Goal: Transaction & Acquisition: Obtain resource

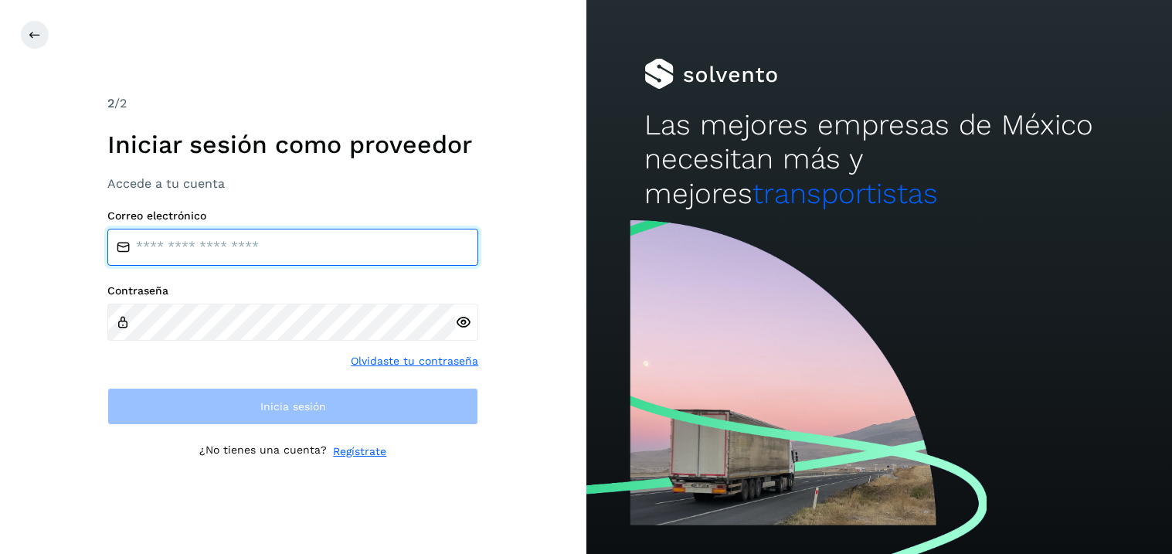
click at [270, 249] on input "email" at bounding box center [292, 247] width 371 height 37
type input "**********"
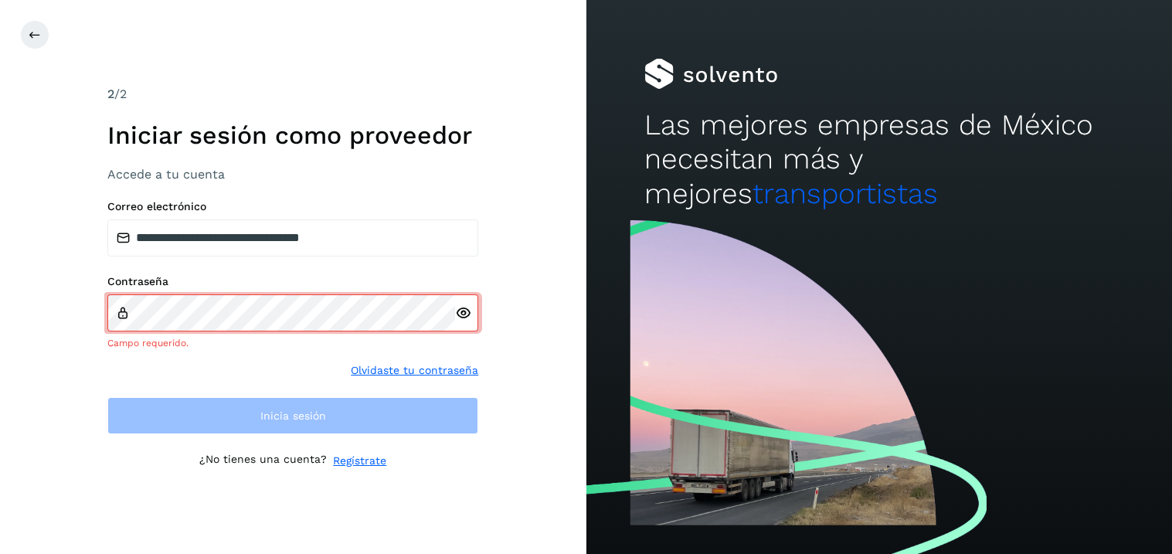
click at [463, 322] on div at bounding box center [466, 312] width 23 height 37
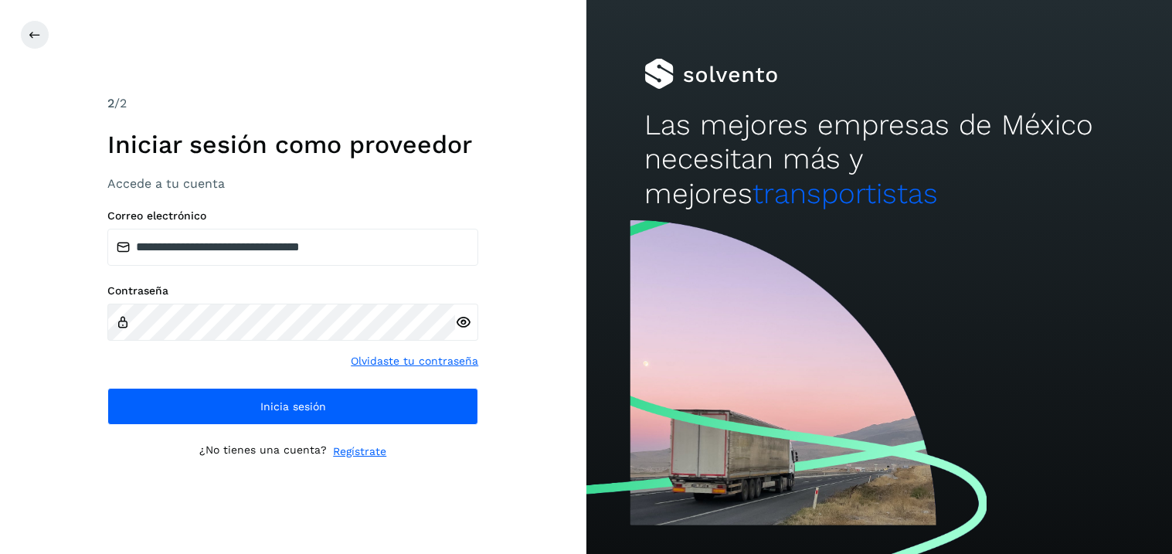
click at [464, 318] on icon at bounding box center [463, 322] width 16 height 16
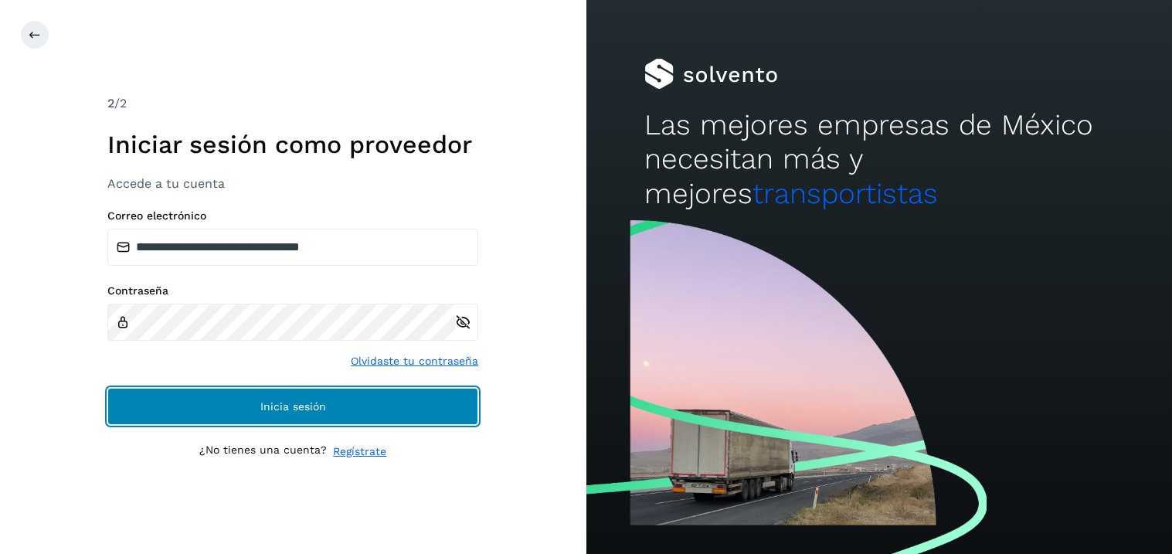
click at [307, 406] on span "Inicia sesión" at bounding box center [293, 406] width 66 height 11
click at [294, 401] on span "Inicia sesión" at bounding box center [293, 406] width 66 height 11
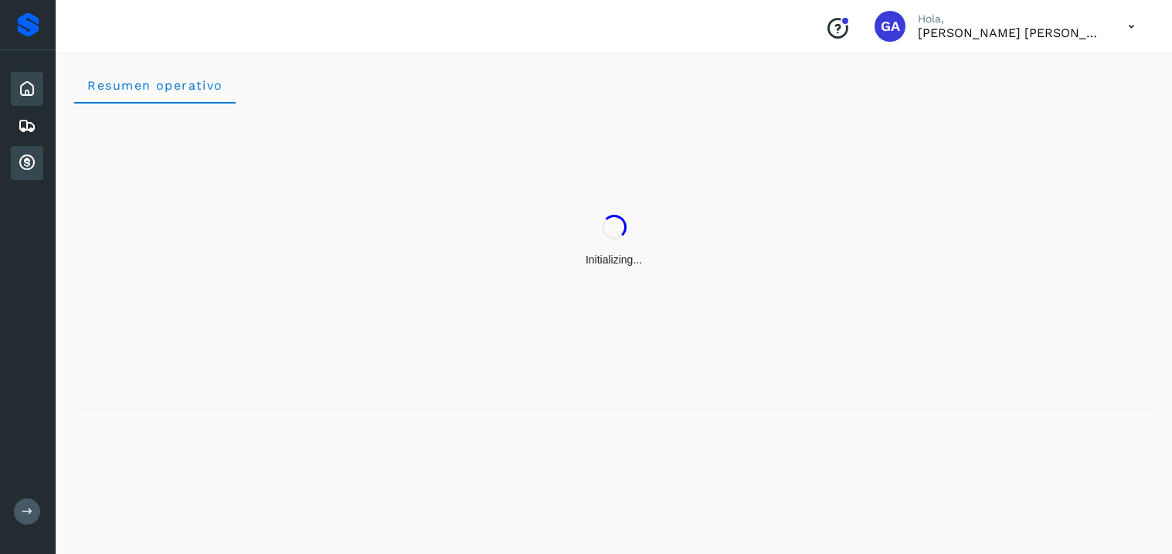
click at [33, 160] on icon at bounding box center [27, 163] width 19 height 19
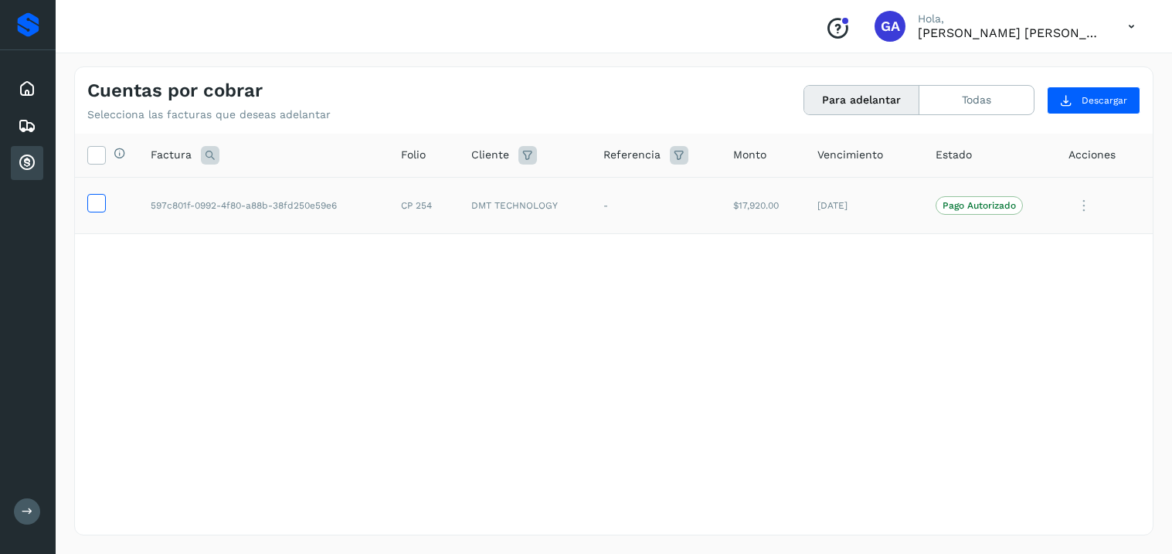
click at [97, 202] on icon at bounding box center [96, 202] width 16 height 16
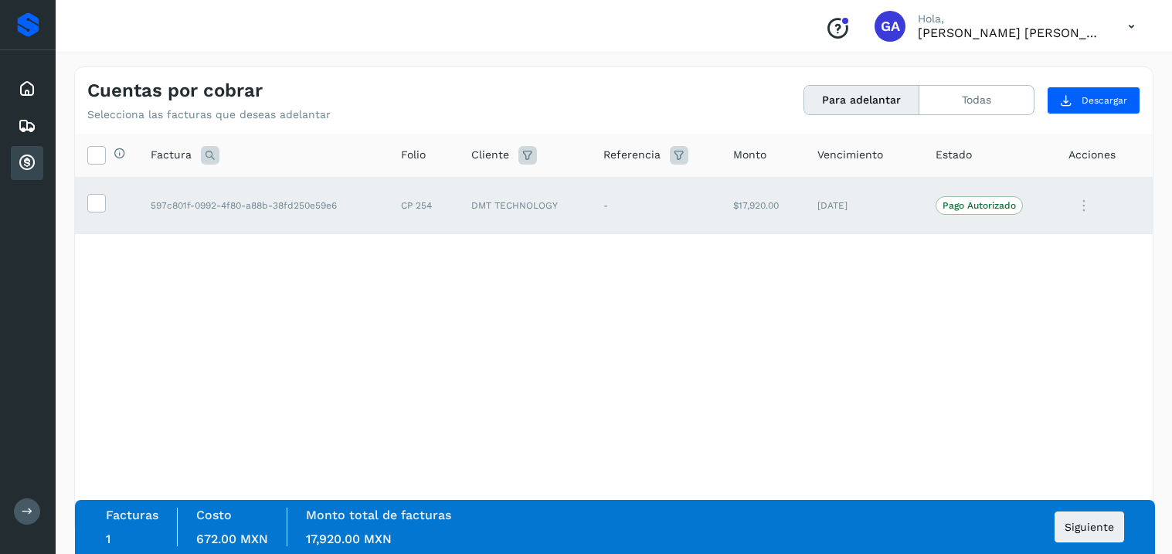
click at [558, 197] on td "DMT TECHNOLOGY" at bounding box center [525, 205] width 132 height 57
click at [1076, 527] on span "Siguiente" at bounding box center [1088, 526] width 49 height 11
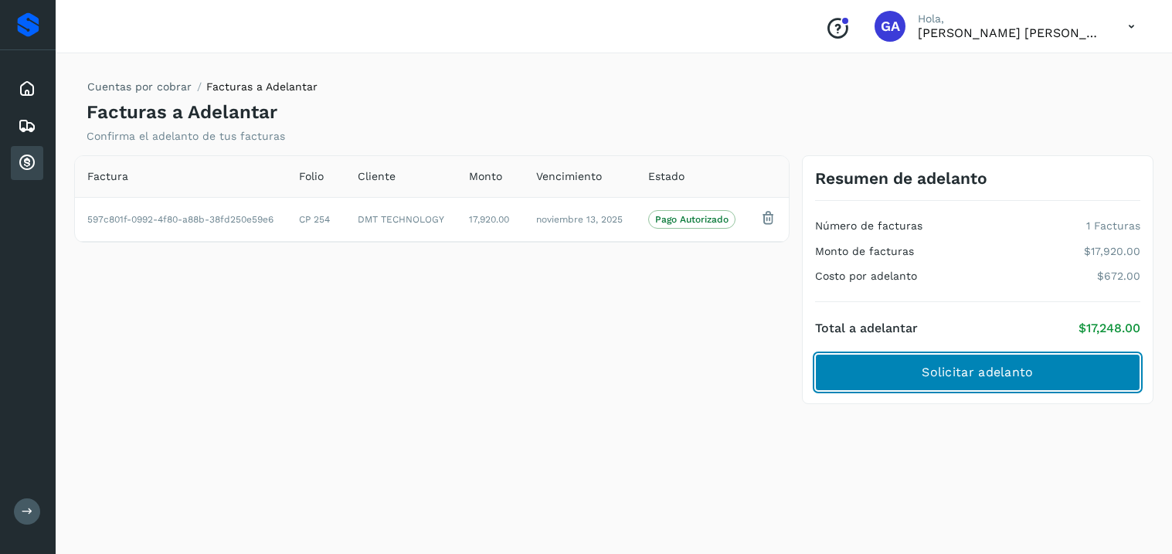
click at [916, 378] on button "Solicitar adelanto" at bounding box center [977, 372] width 325 height 37
